Goal: Transaction & Acquisition: Book appointment/travel/reservation

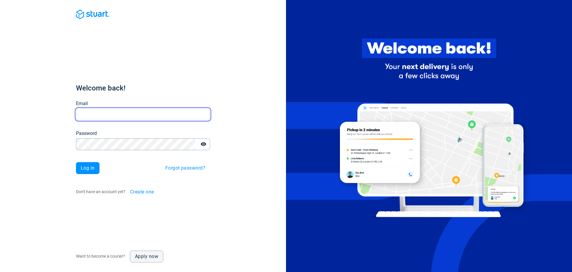
click at [111, 118] on input "Email" at bounding box center [143, 114] width 134 height 12
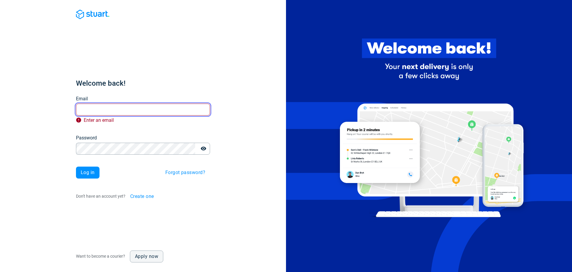
click at [91, 109] on input "Email" at bounding box center [143, 110] width 134 height 12
paste input "[EMAIL_ADDRESS][DOMAIN_NAME]"
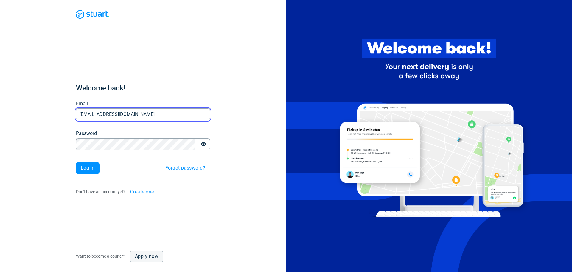
type input "[EMAIL_ADDRESS][DOMAIN_NAME]"
click at [90, 166] on span "Log in" at bounding box center [88, 167] width 14 height 5
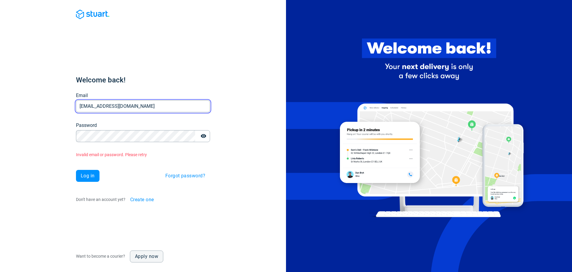
click at [121, 108] on input "ali@street.london" at bounding box center [143, 106] width 134 height 12
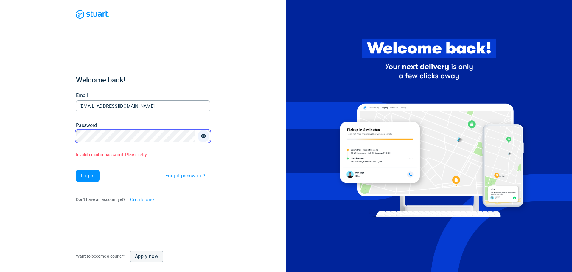
click at [204, 135] on icon "button" at bounding box center [204, 136] width 6 height 6
click at [91, 174] on span "Log in" at bounding box center [88, 175] width 14 height 5
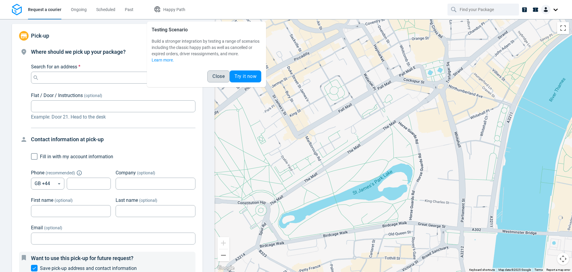
click at [218, 78] on span "Close" at bounding box center [219, 76] width 12 height 5
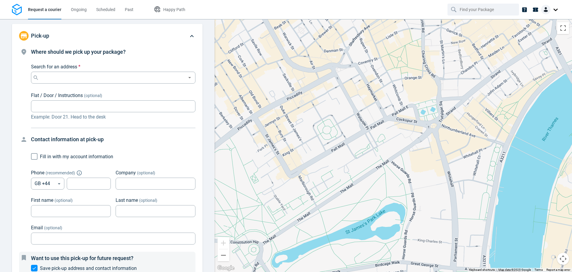
drag, startPoint x: 321, startPoint y: 101, endPoint x: 314, endPoint y: 143, distance: 42.6
click at [314, 143] on div at bounding box center [394, 145] width 358 height 253
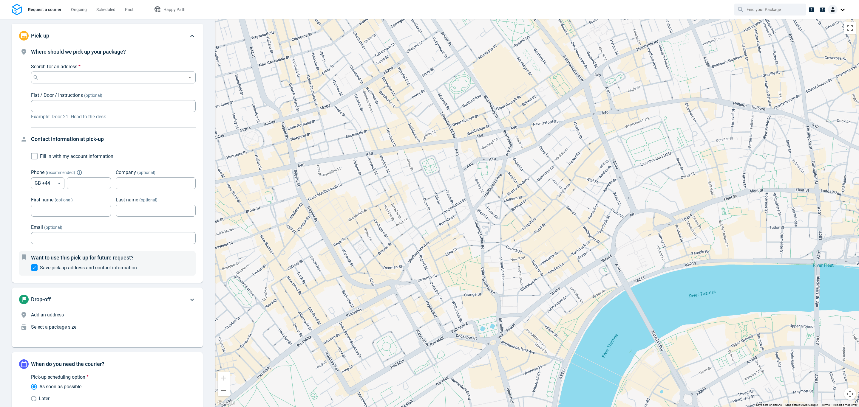
drag, startPoint x: 544, startPoint y: 168, endPoint x: 568, endPoint y: 117, distance: 56.4
click at [464, 271] on div at bounding box center [537, 213] width 644 height 388
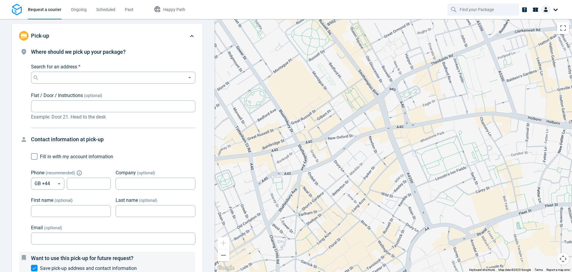
drag, startPoint x: 364, startPoint y: 126, endPoint x: 308, endPoint y: 199, distance: 92.1
click at [308, 199] on div at bounding box center [394, 145] width 358 height 253
drag, startPoint x: 349, startPoint y: 129, endPoint x: 316, endPoint y: 131, distance: 32.6
click at [348, 143] on div at bounding box center [394, 145] width 358 height 253
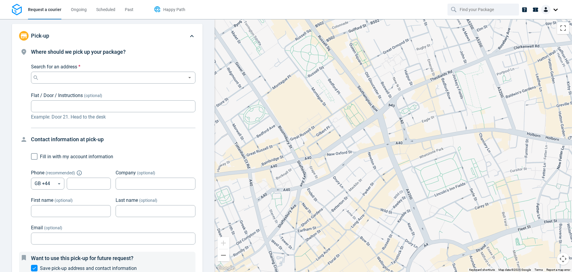
click at [174, 11] on span "Happy Path" at bounding box center [174, 9] width 22 height 5
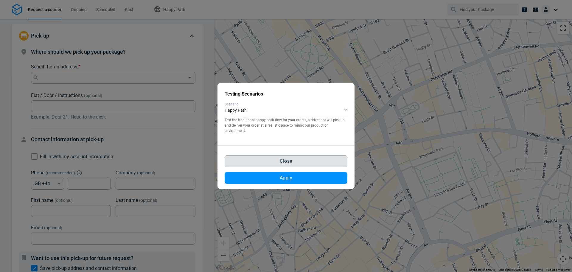
click at [290, 162] on span "Close" at bounding box center [286, 161] width 12 height 5
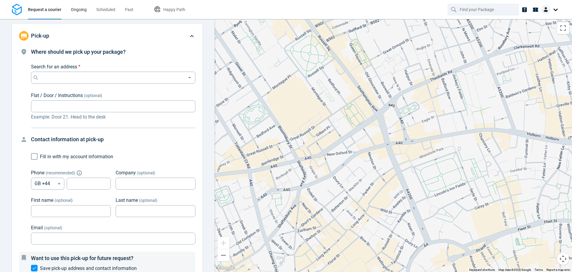
click at [74, 10] on span "Ongoing" at bounding box center [79, 9] width 16 height 5
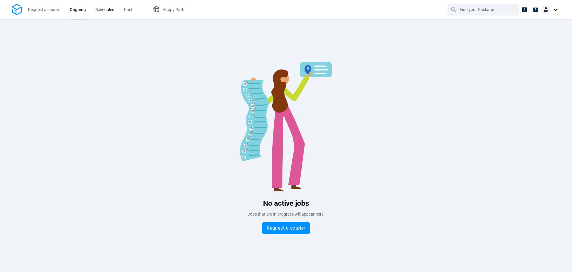
click at [96, 12] on span "Scheduled" at bounding box center [104, 9] width 19 height 5
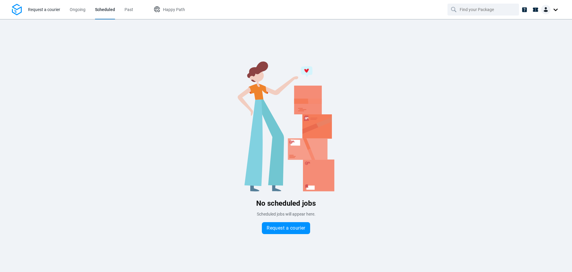
click at [42, 12] on span "Request a courier" at bounding box center [44, 9] width 32 height 5
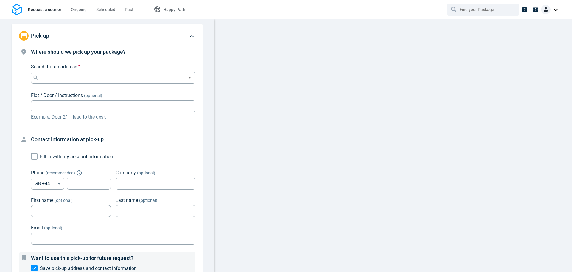
click at [550, 10] on img at bounding box center [546, 10] width 10 height 10
click at [535, 36] on span "Settings" at bounding box center [535, 37] width 15 height 6
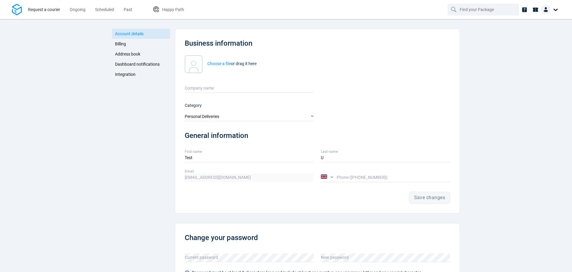
click at [49, 10] on span "Request a courier" at bounding box center [44, 9] width 32 height 5
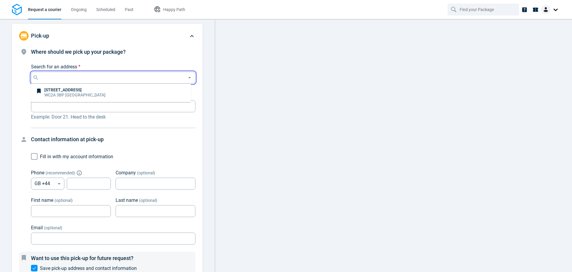
click at [178, 78] on input "Search for an address *" at bounding box center [112, 77] width 144 height 8
click at [101, 92] on p "WC2A 3BP London" at bounding box center [74, 95] width 61 height 6
type input "13 Lincoln's Inn Fields, WC2A 3BP, London"
type input "ali@street.london"
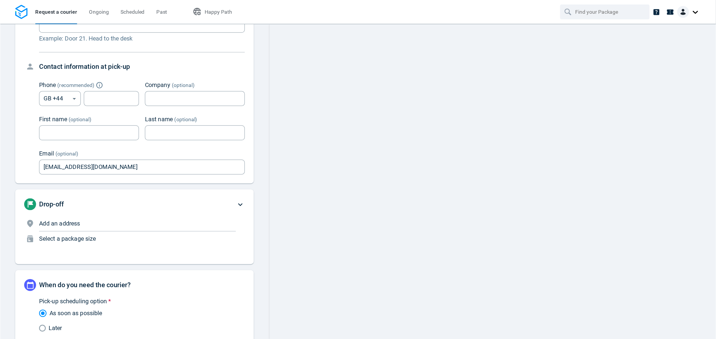
scroll to position [169, 0]
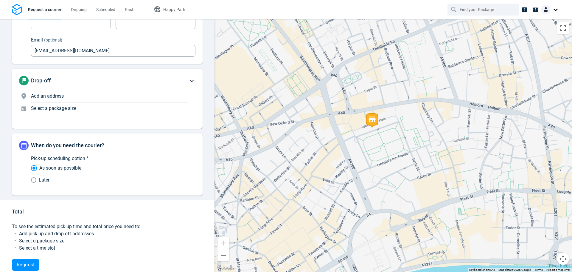
drag, startPoint x: 375, startPoint y: 151, endPoint x: 354, endPoint y: 132, distance: 28.9
click at [354, 132] on div at bounding box center [394, 145] width 358 height 253
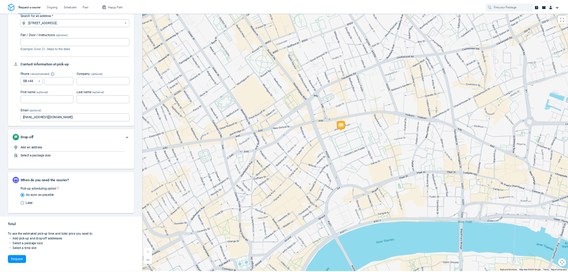
scroll to position [44, 0]
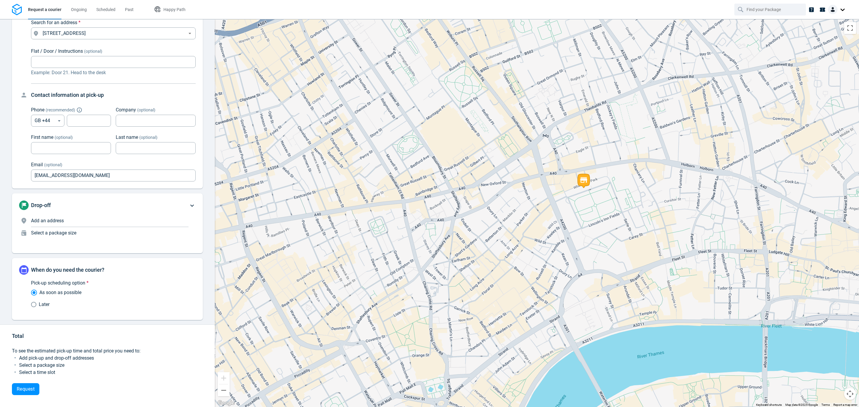
drag, startPoint x: 489, startPoint y: 201, endPoint x: 556, endPoint y: 193, distance: 67.0
click at [556, 193] on div at bounding box center [537, 213] width 644 height 388
click at [572, 10] on div at bounding box center [837, 10] width 19 height 10
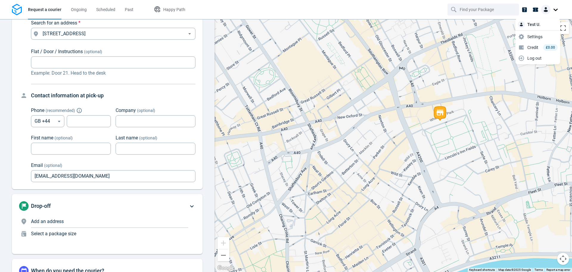
click at [557, 12] on div at bounding box center [550, 10] width 19 height 10
click at [557, 10] on div at bounding box center [550, 10] width 19 height 10
